Goal: Obtain resource: Obtain resource

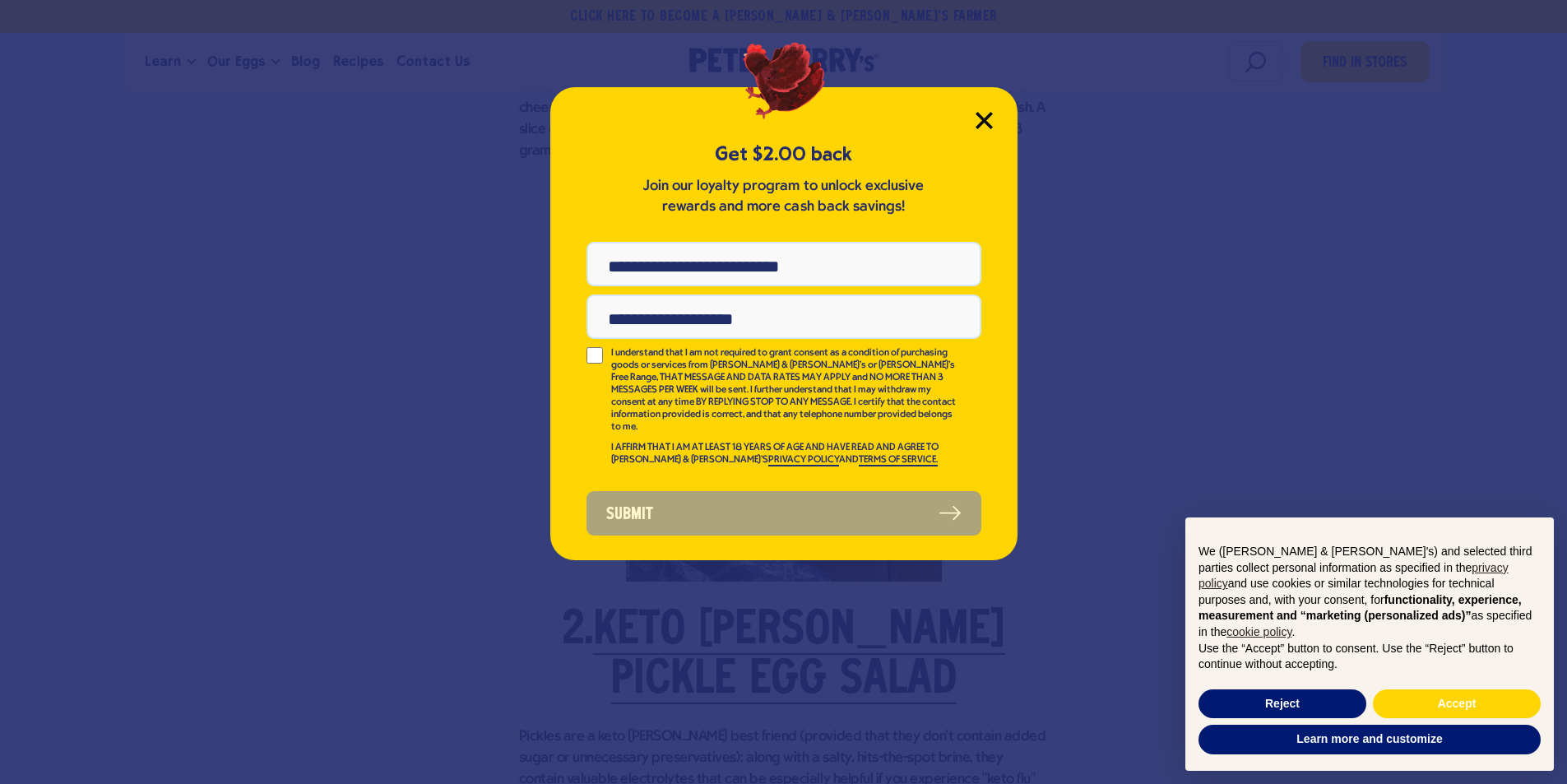
click at [986, 117] on icon "Close Modal" at bounding box center [985, 120] width 15 height 15
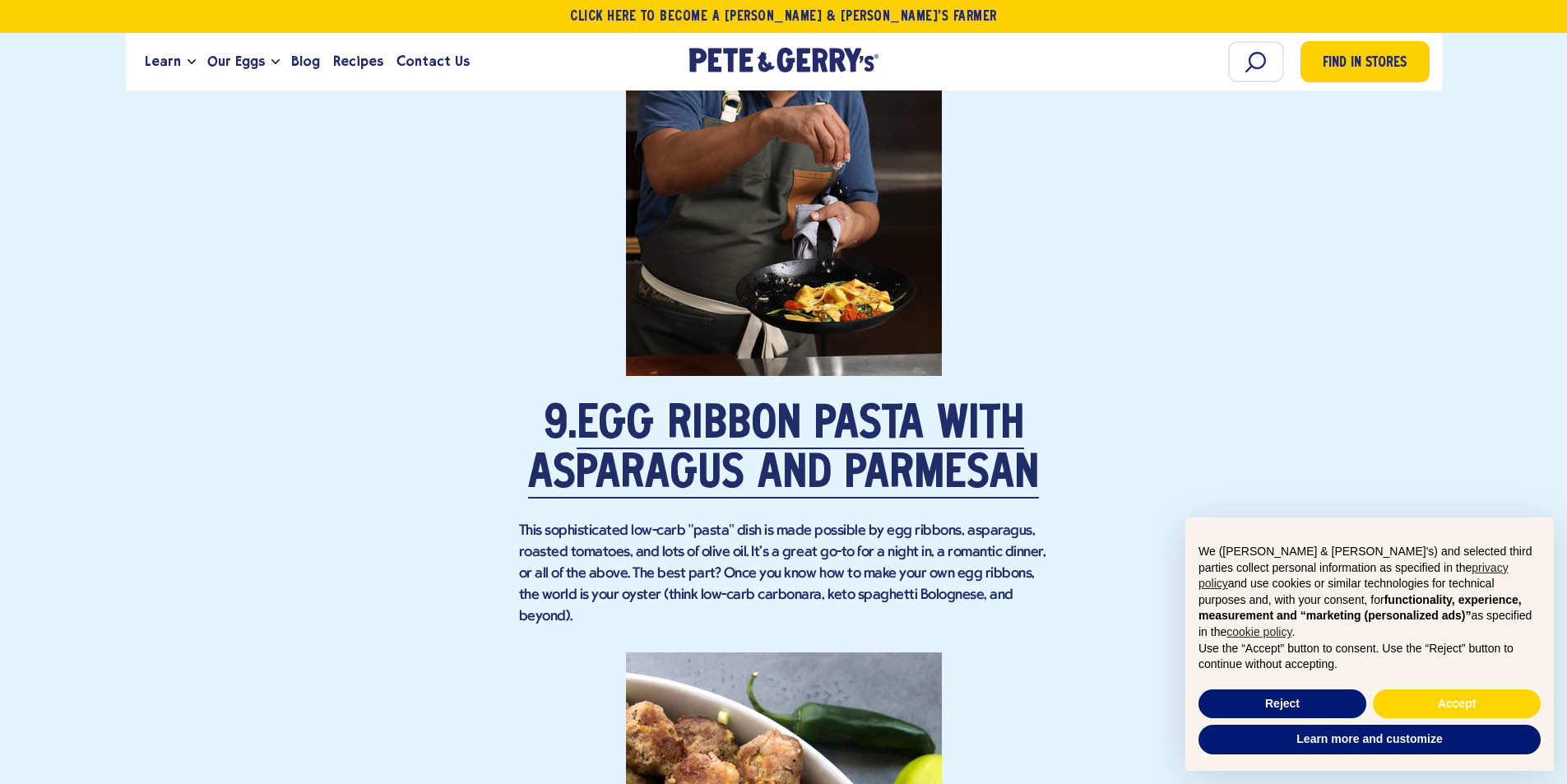
scroll to position [6825, 0]
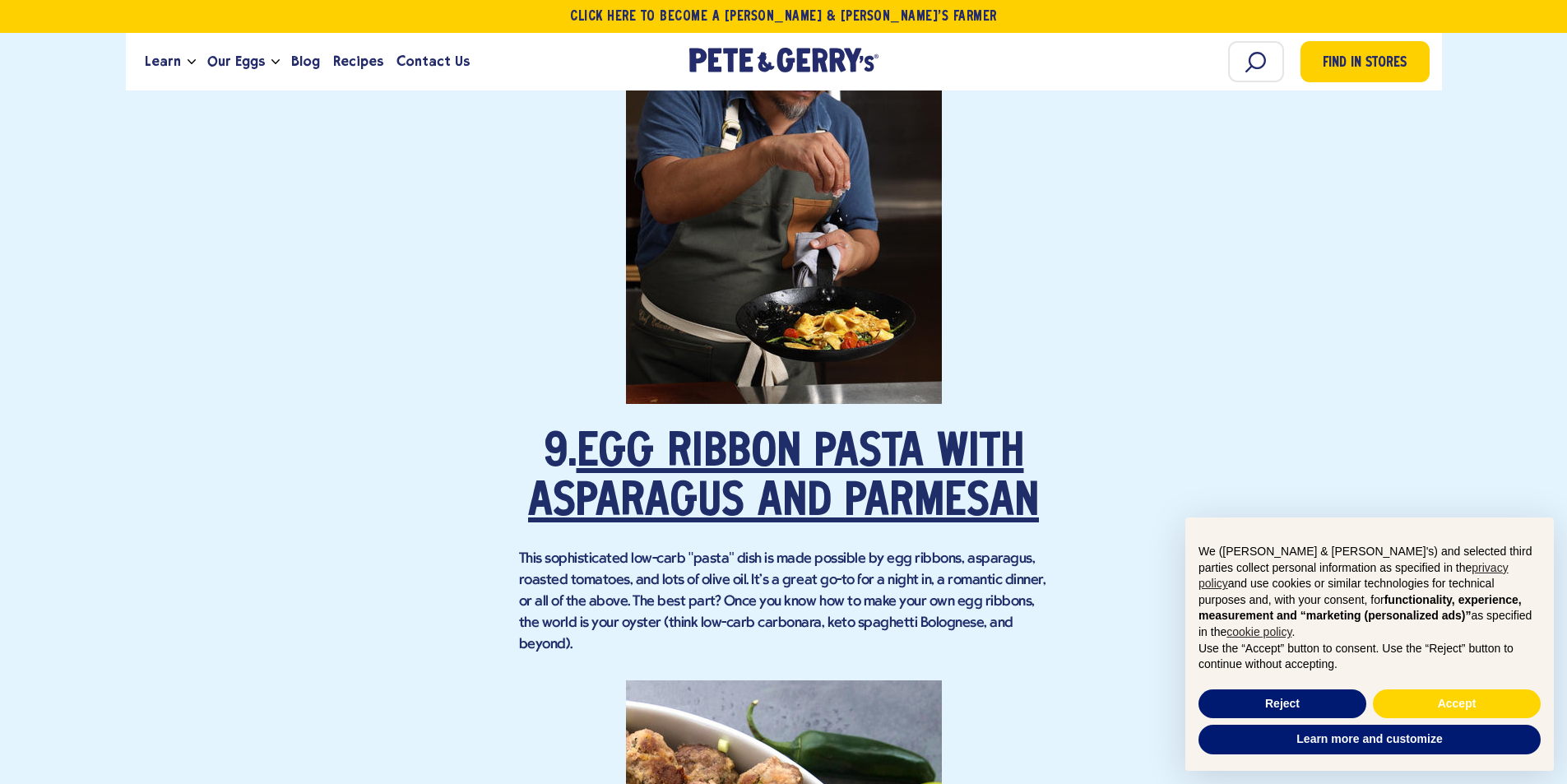
click at [843, 473] on link "Egg Ribbon Pasta with Asparagus and Parmesan" at bounding box center [784, 478] width 511 height 95
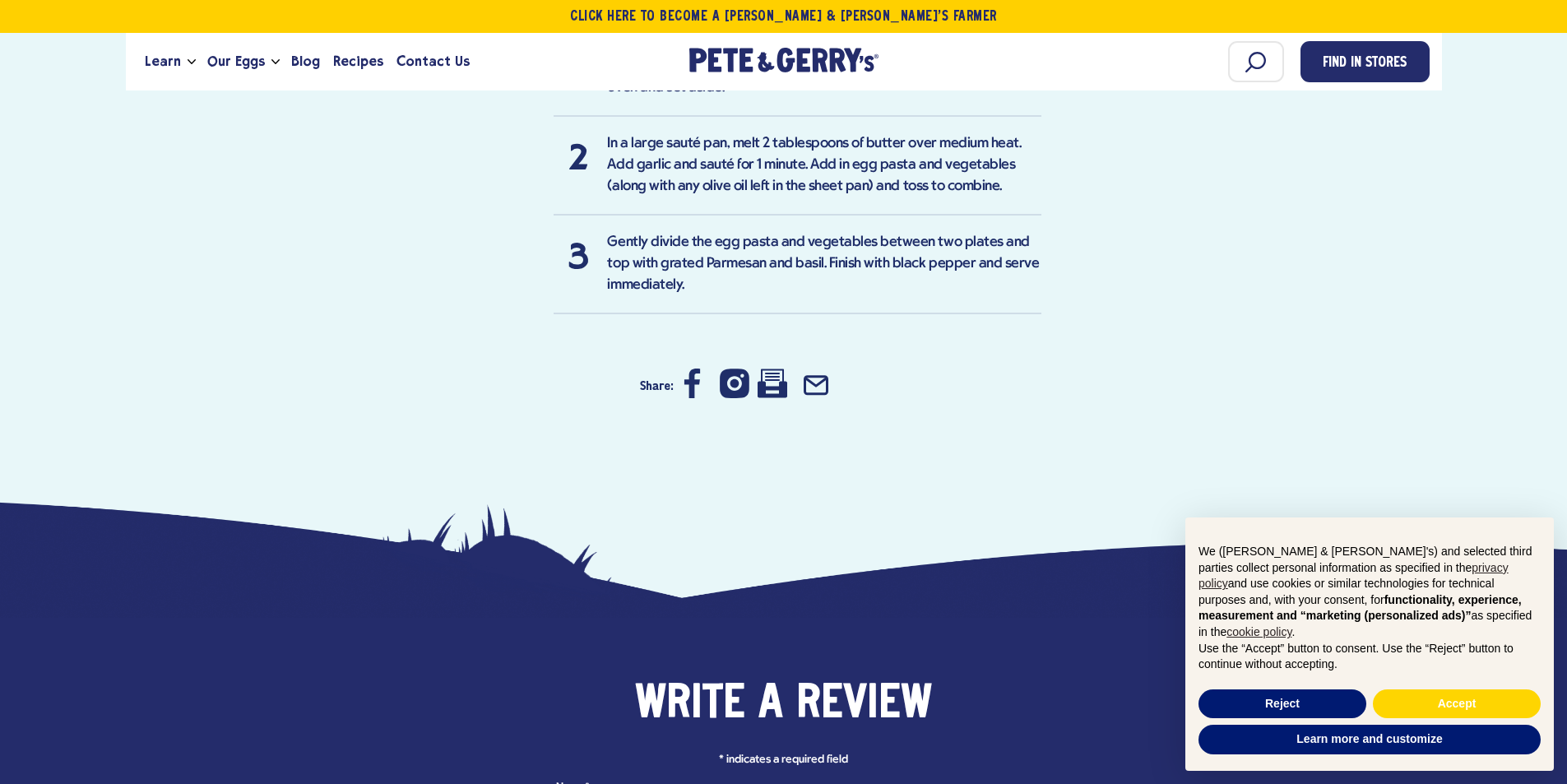
scroll to position [2138, 0]
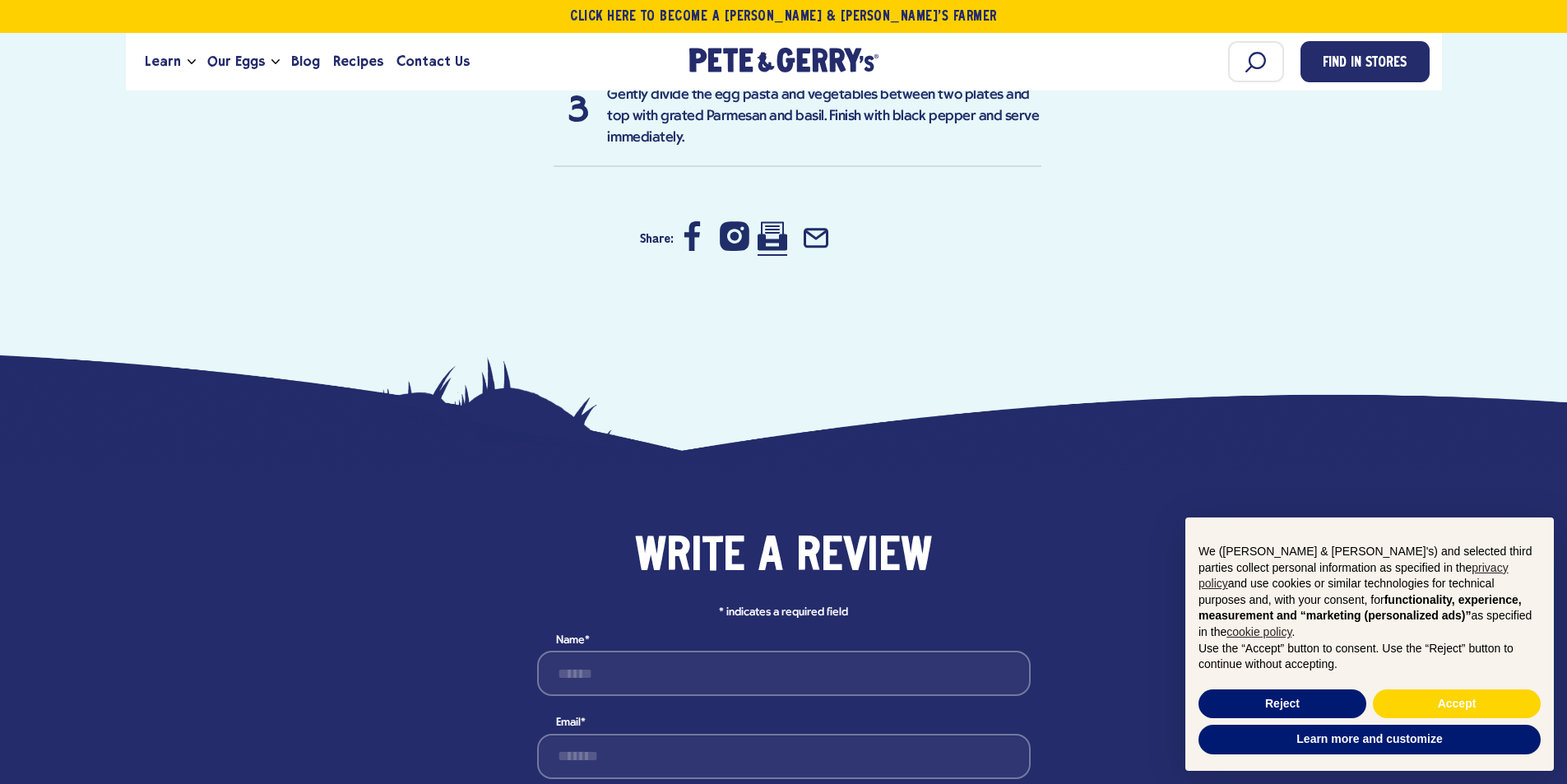
click at [779, 241] on icon at bounding box center [772, 236] width 29 height 29
